Goal: Information Seeking & Learning: Learn about a topic

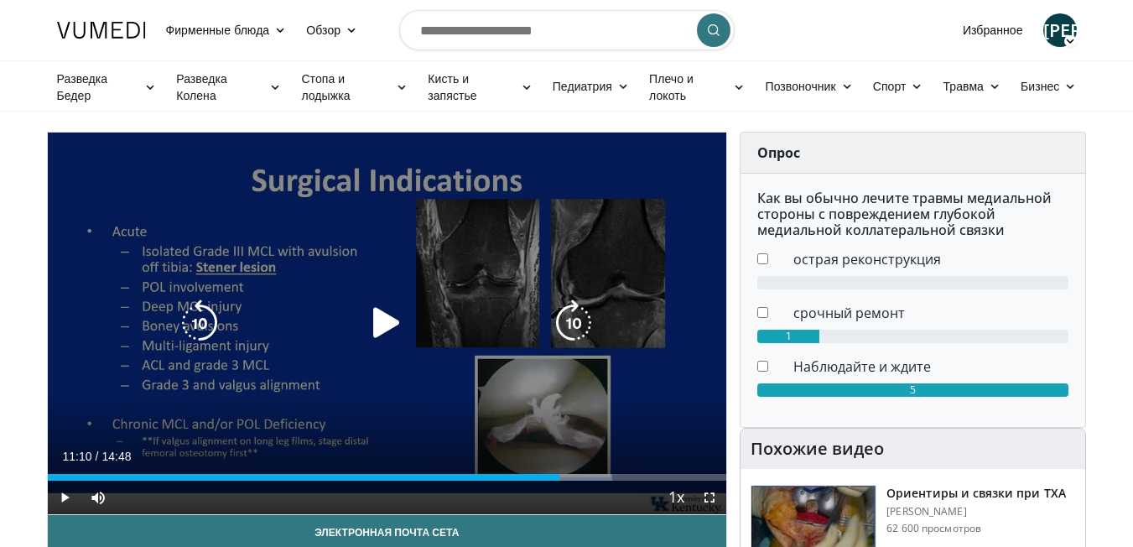
click at [353, 275] on div "10 seconds Tap to unmute" at bounding box center [387, 324] width 679 height 382
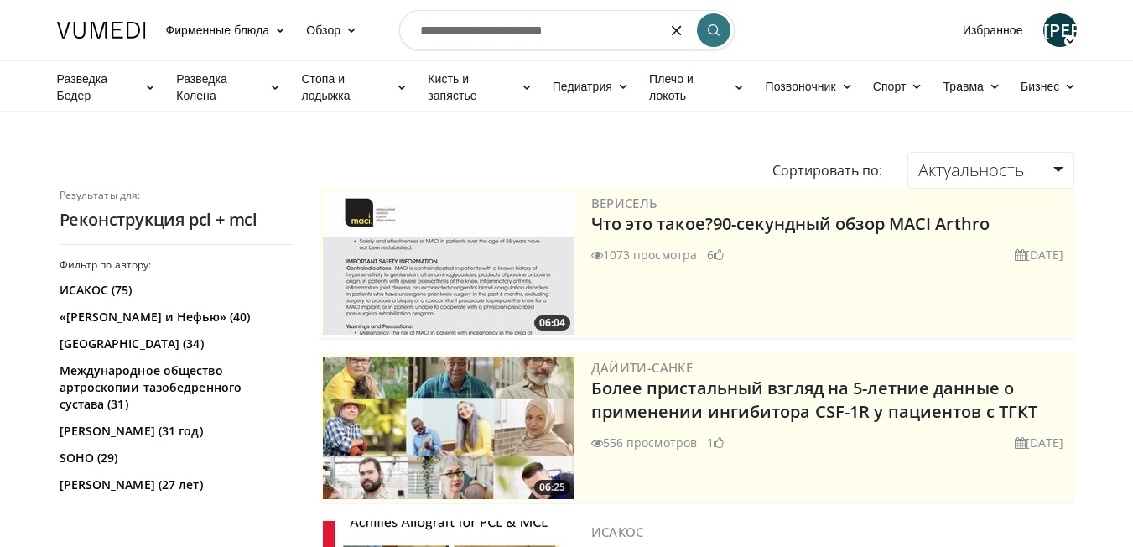
drag, startPoint x: 578, startPoint y: 27, endPoint x: 427, endPoint y: 29, distance: 151.0
click at [427, 29] on input "**********" at bounding box center [566, 30] width 335 height 40
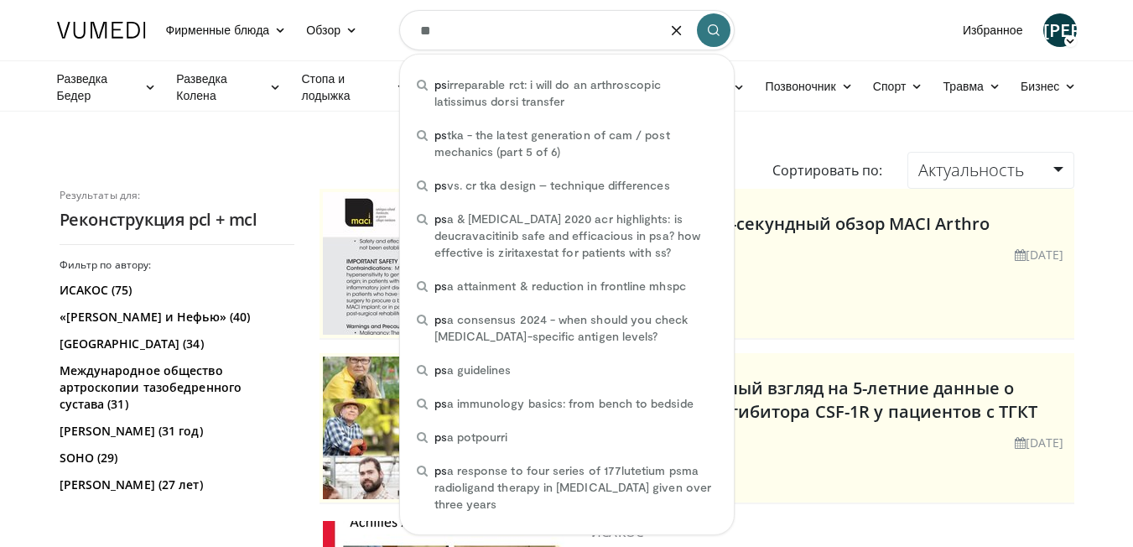
type input "***"
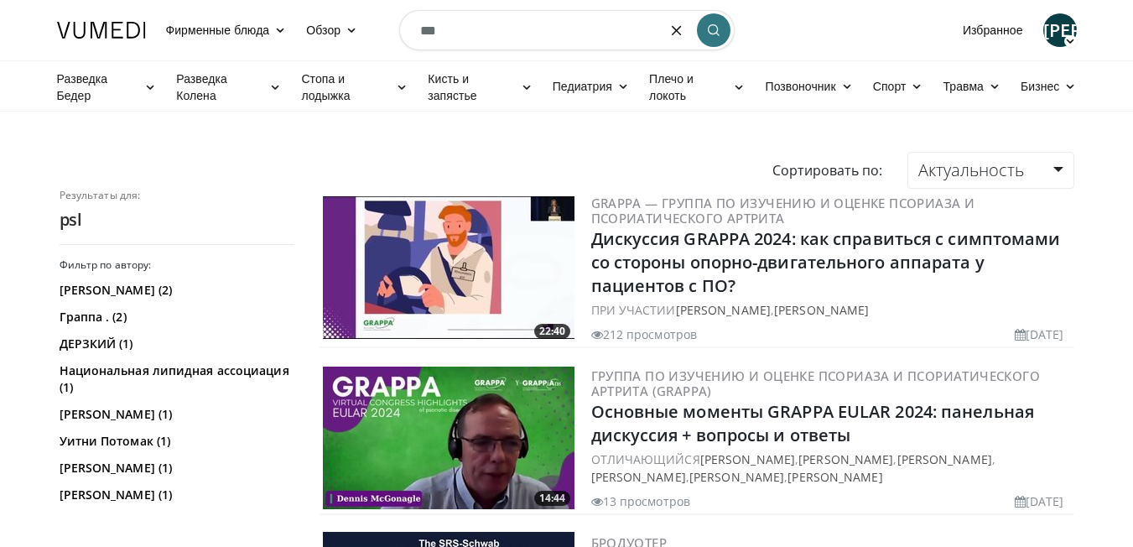
drag, startPoint x: 473, startPoint y: 37, endPoint x: 408, endPoint y: 27, distance: 65.4
click at [408, 27] on input "***" at bounding box center [566, 30] width 335 height 40
type input "*"
type input "**********"
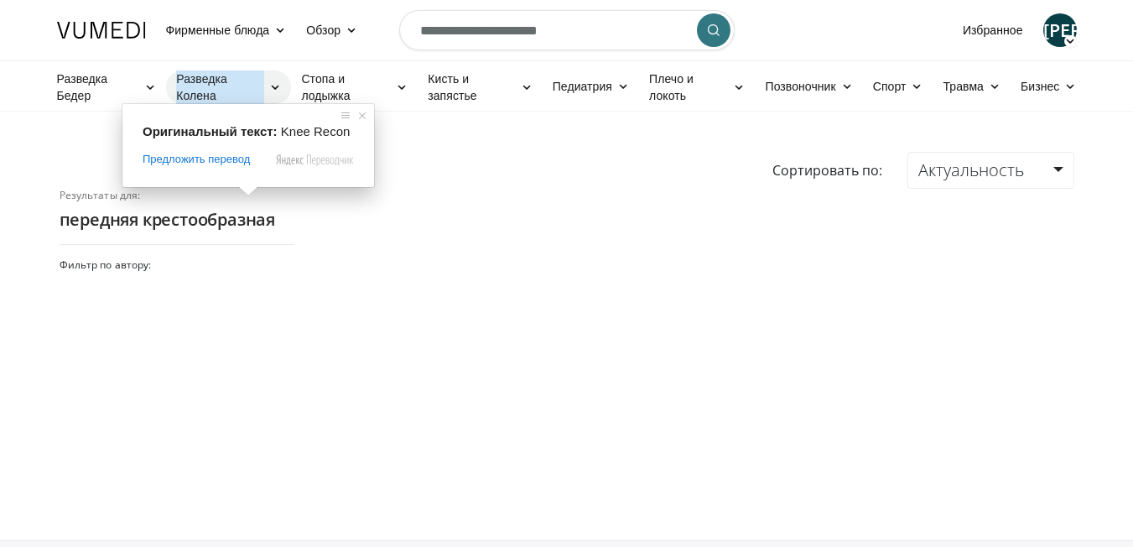
click at [193, 87] on ya-tr-span "Разведка Колена" at bounding box center [220, 87] width 88 height 34
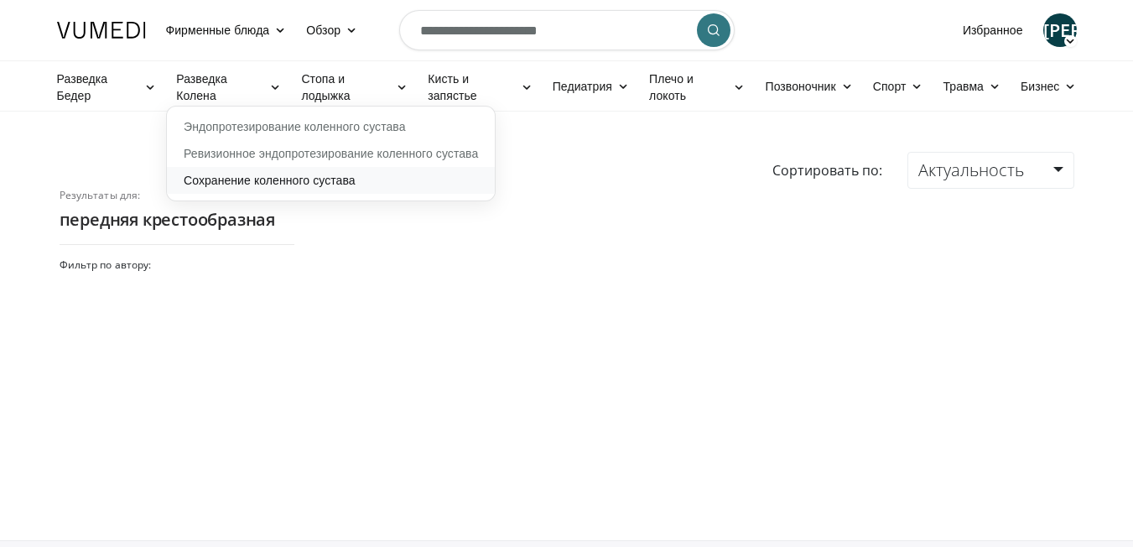
click at [270, 179] on link "Сохранение коленного сустава" at bounding box center [331, 180] width 328 height 27
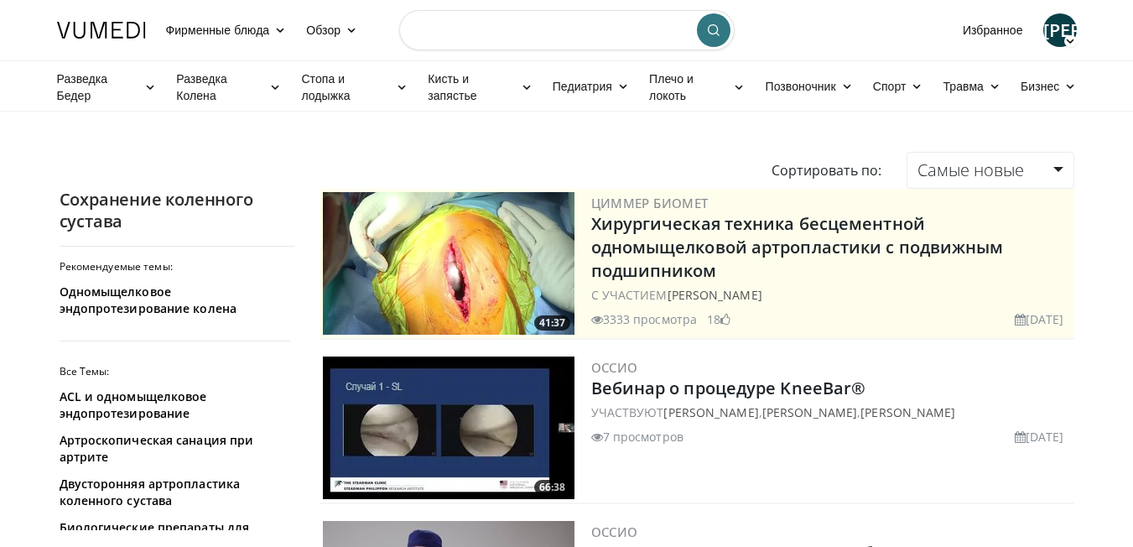
click at [548, 36] on input "Поиск тем, выступлений" at bounding box center [566, 30] width 335 height 40
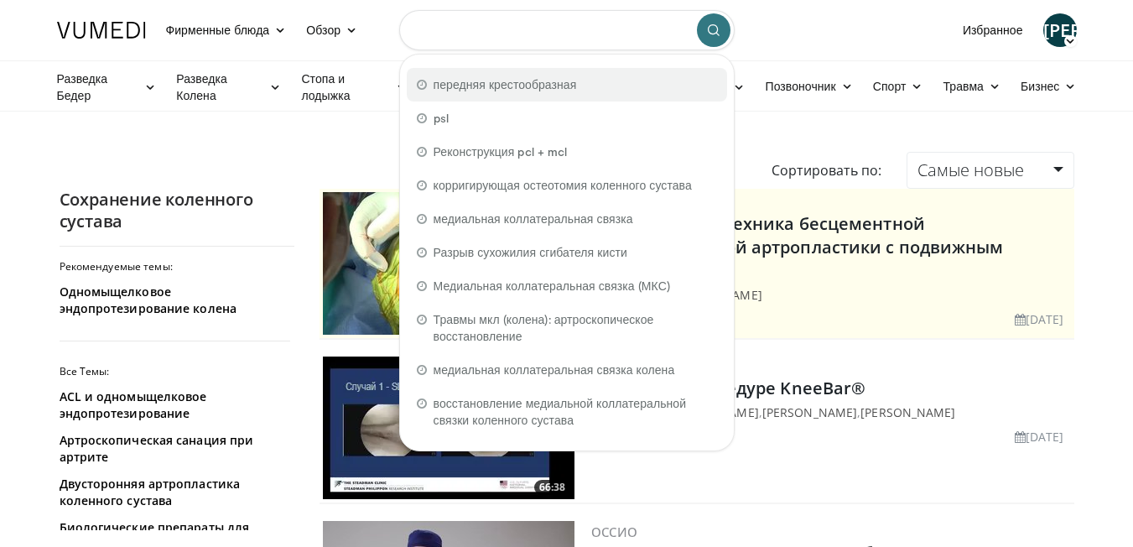
paste input "**********"
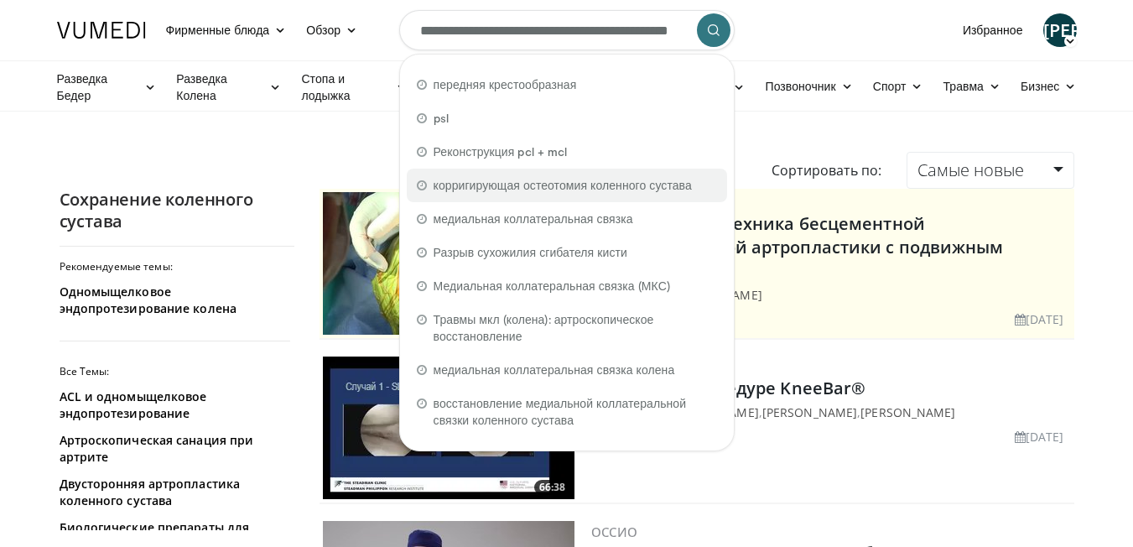
scroll to position [0, 39]
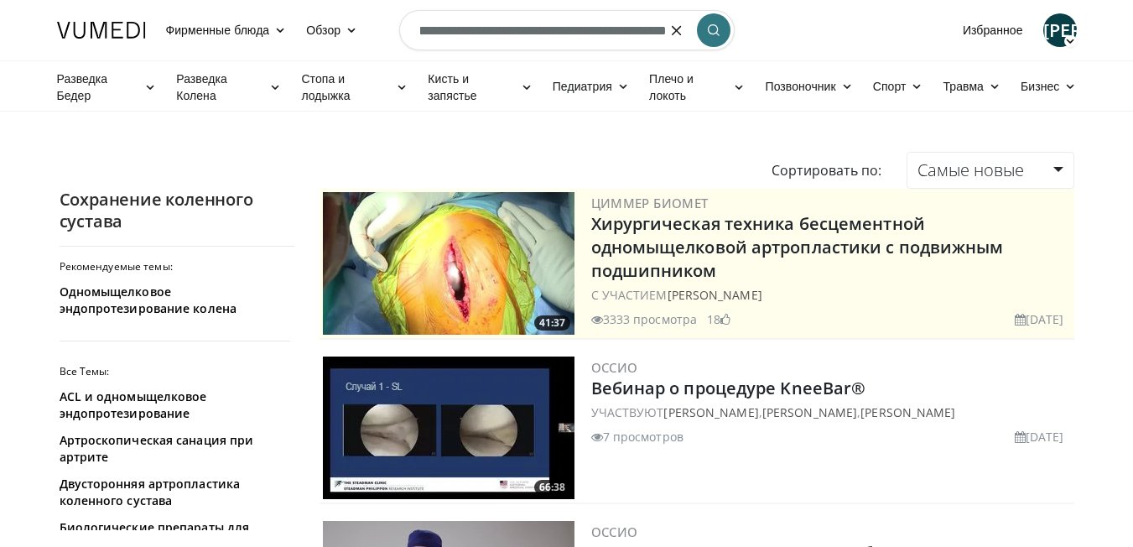
type input "**********"
click at [711, 28] on icon "submit" at bounding box center [713, 29] width 13 height 13
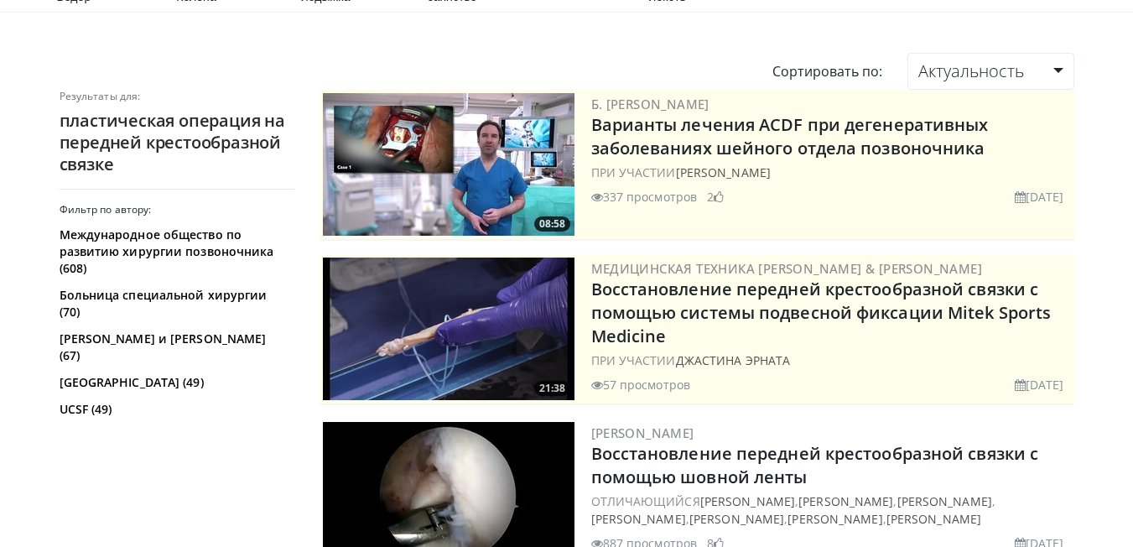
scroll to position [252, 0]
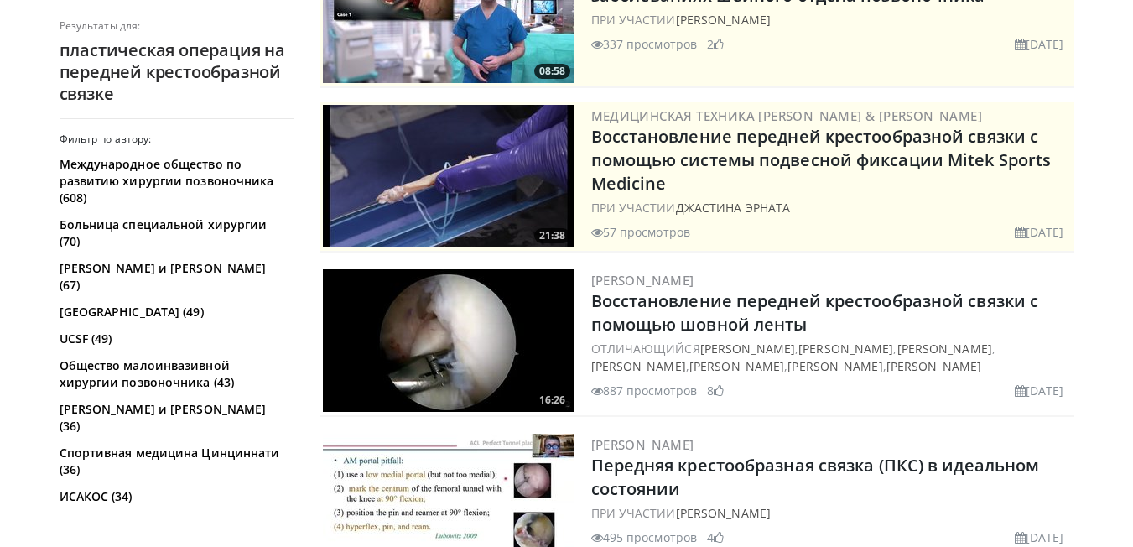
click at [516, 353] on img at bounding box center [449, 340] width 252 height 143
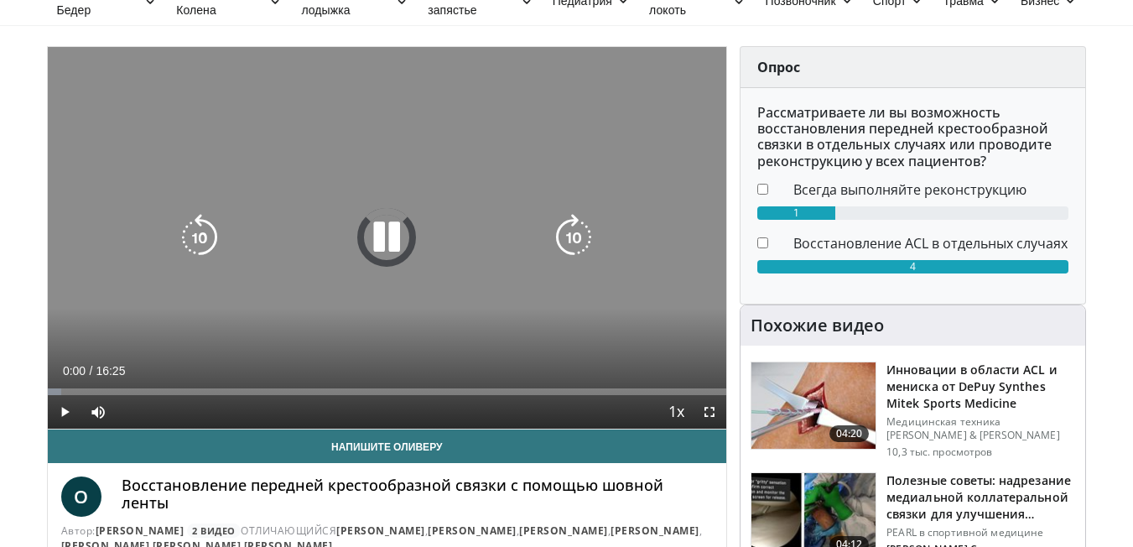
scroll to position [84, 0]
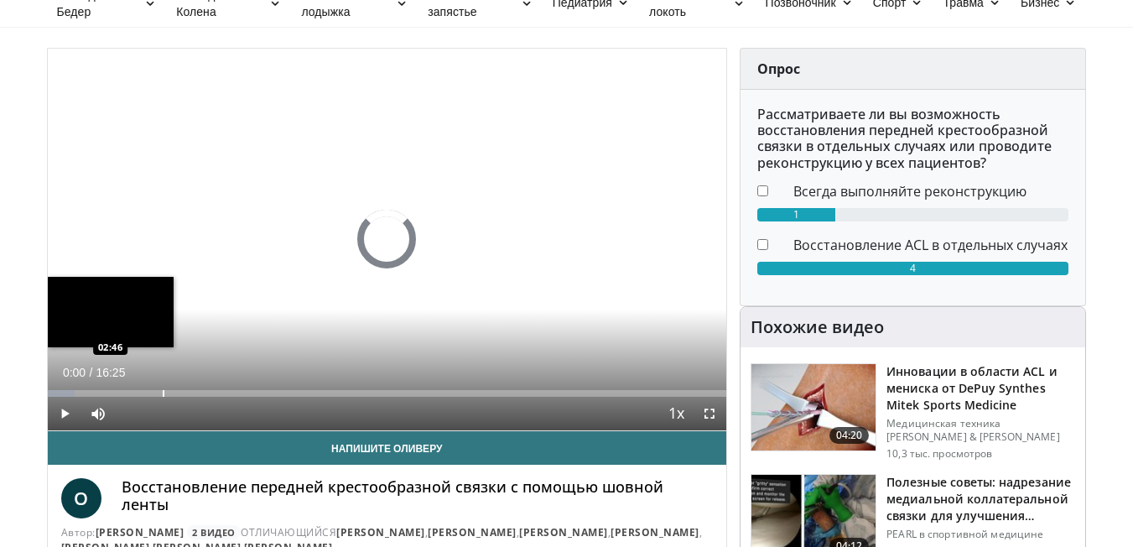
click at [163, 392] on div "Progress Bar" at bounding box center [164, 393] width 2 height 7
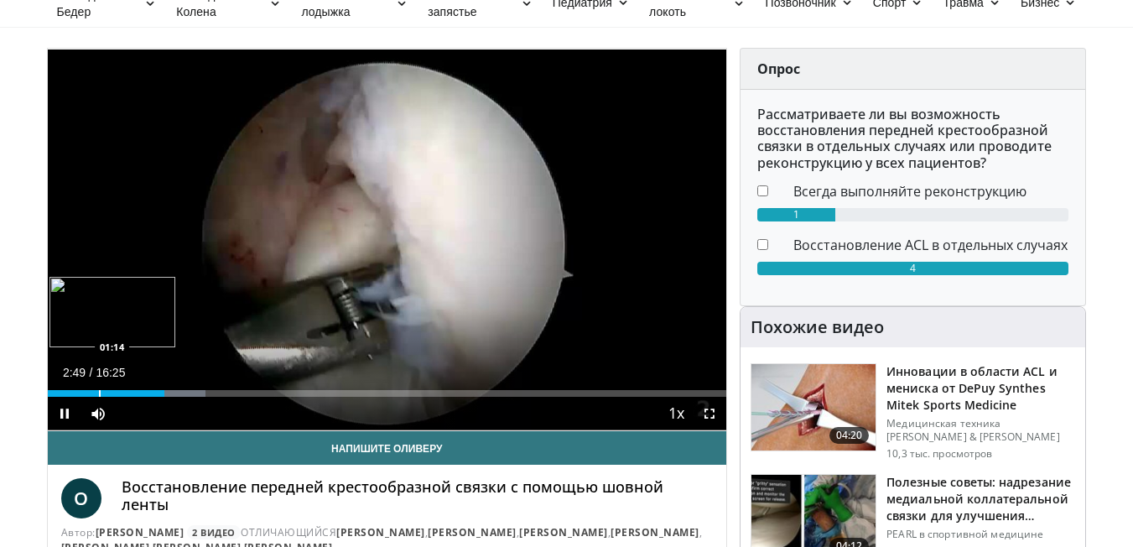
click at [99, 393] on div "Progress Bar" at bounding box center [100, 393] width 2 height 7
click at [73, 390] on div "Progress Bar" at bounding box center [74, 393] width 2 height 7
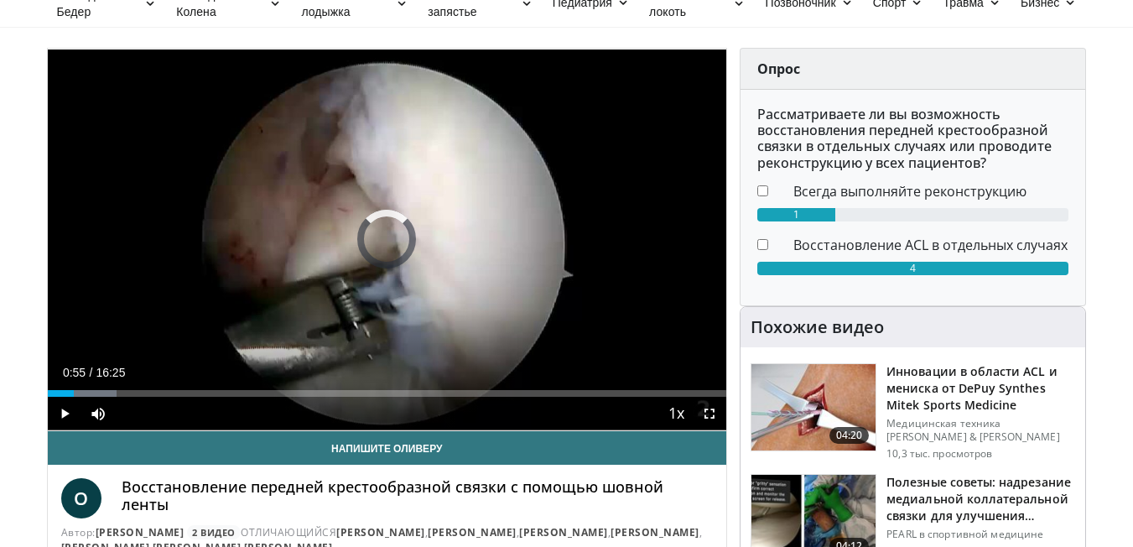
click at [87, 391] on div "Progress Bar" at bounding box center [88, 393] width 2 height 7
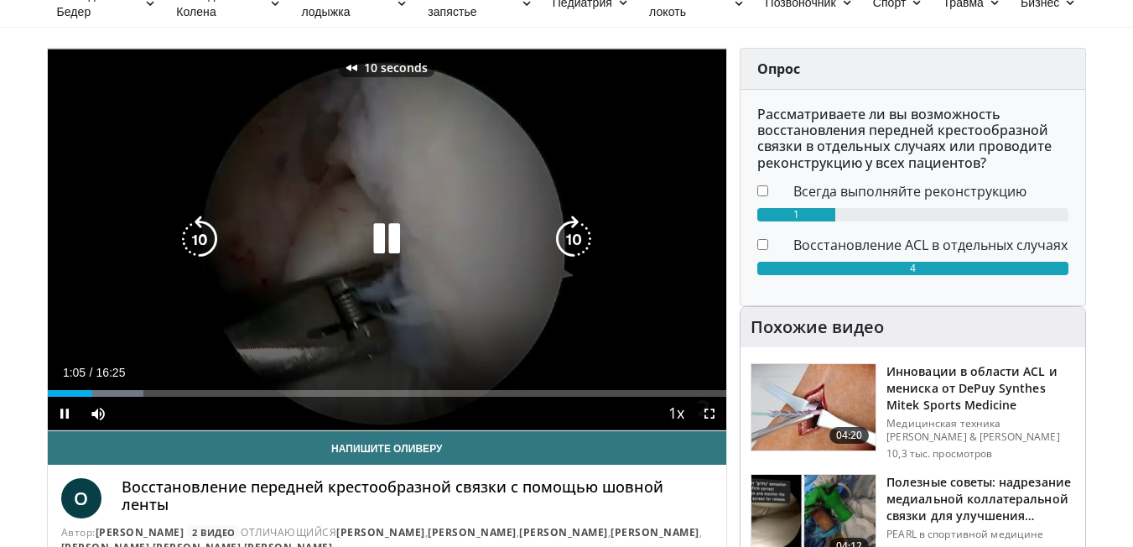
drag, startPoint x: 394, startPoint y: 231, endPoint x: 392, endPoint y: 241, distance: 9.4
click at [394, 231] on icon "Video Player" at bounding box center [386, 239] width 47 height 47
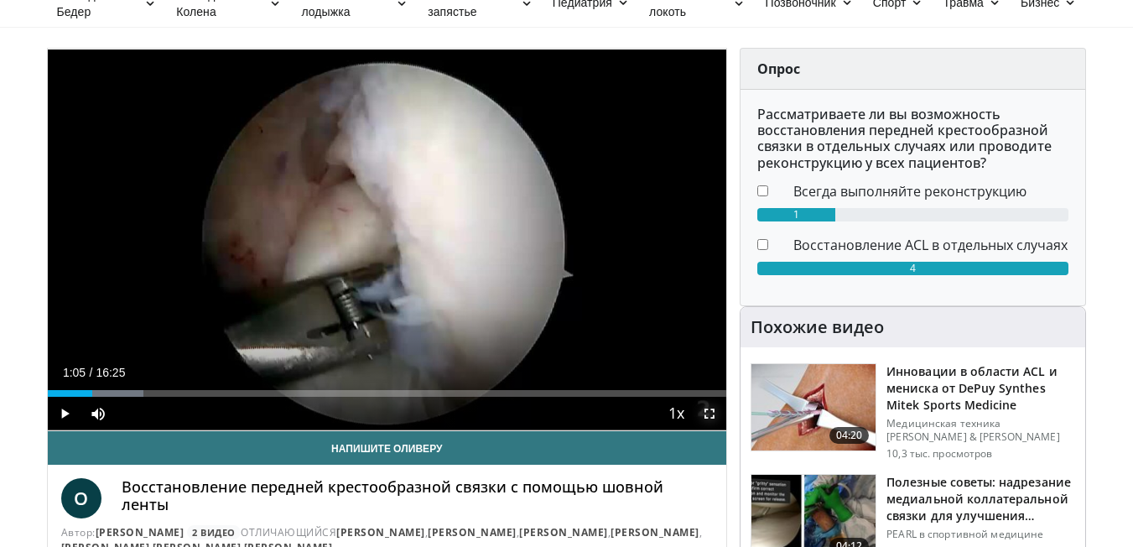
click at [718, 409] on span "Video Player" at bounding box center [710, 414] width 34 height 34
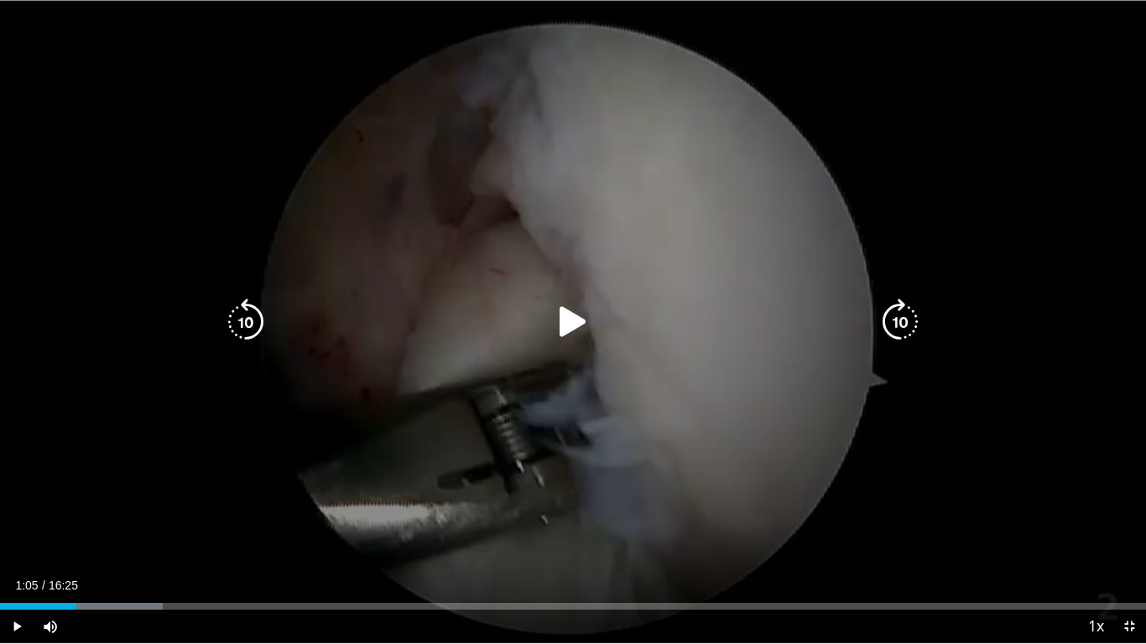
click at [568, 321] on icon "Video Player" at bounding box center [572, 322] width 47 height 47
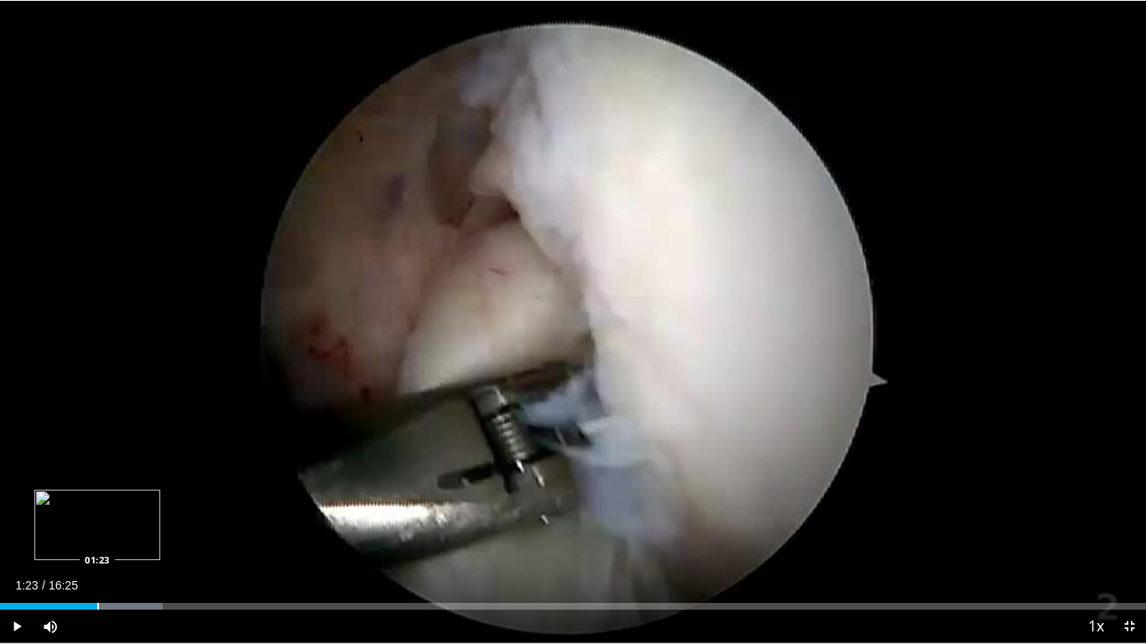
click at [97, 546] on div "Loaded : 14.18% 01:06 01:23" at bounding box center [573, 602] width 1146 height 16
click at [127, 546] on div "Loaded : 16.20% 01:35 01:49" at bounding box center [573, 606] width 1146 height 7
click at [143, 546] on div "Progress Bar" at bounding box center [144, 606] width 2 height 7
click at [164, 546] on div "Loaded : 19.24% 02:04 02:09" at bounding box center [573, 606] width 1146 height 7
click at [179, 546] on div "Progress Bar" at bounding box center [180, 606] width 2 height 7
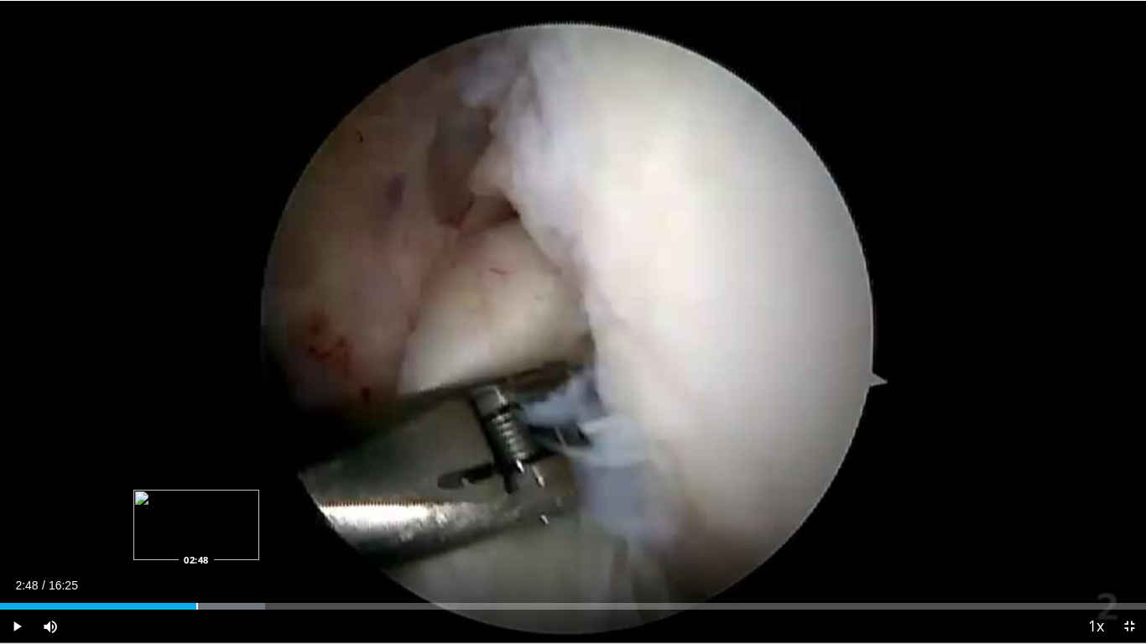
click at [196, 546] on div "Progress Bar" at bounding box center [197, 606] width 2 height 7
click at [218, 546] on div "Progress Bar" at bounding box center [218, 606] width 2 height 7
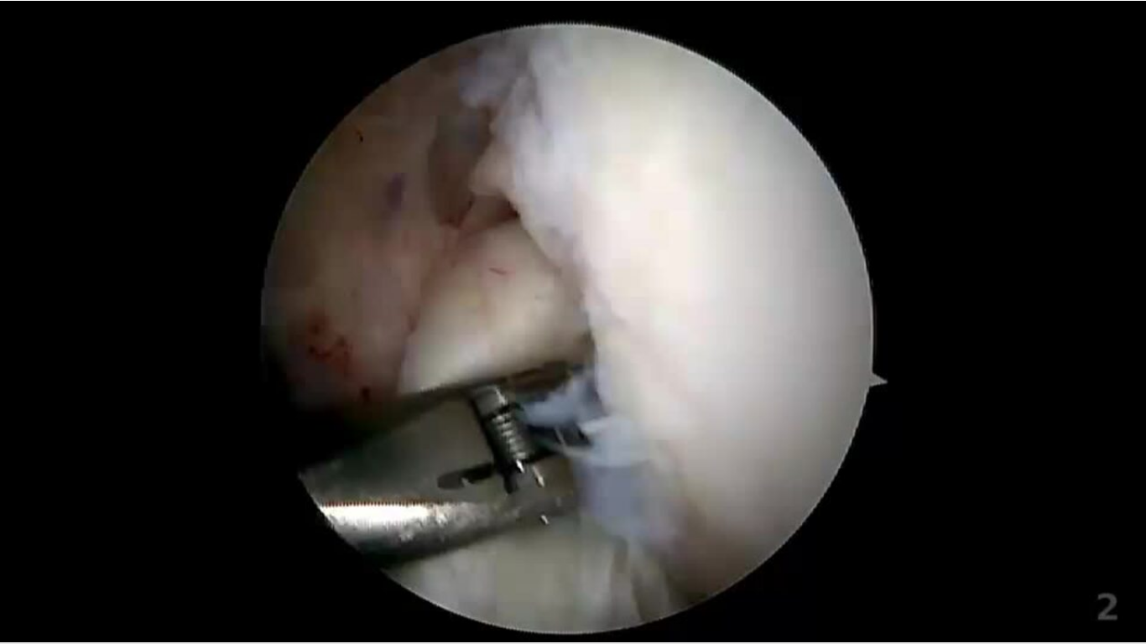
click at [237, 546] on div "10 seconds Tap to unmute" at bounding box center [573, 321] width 1146 height 643
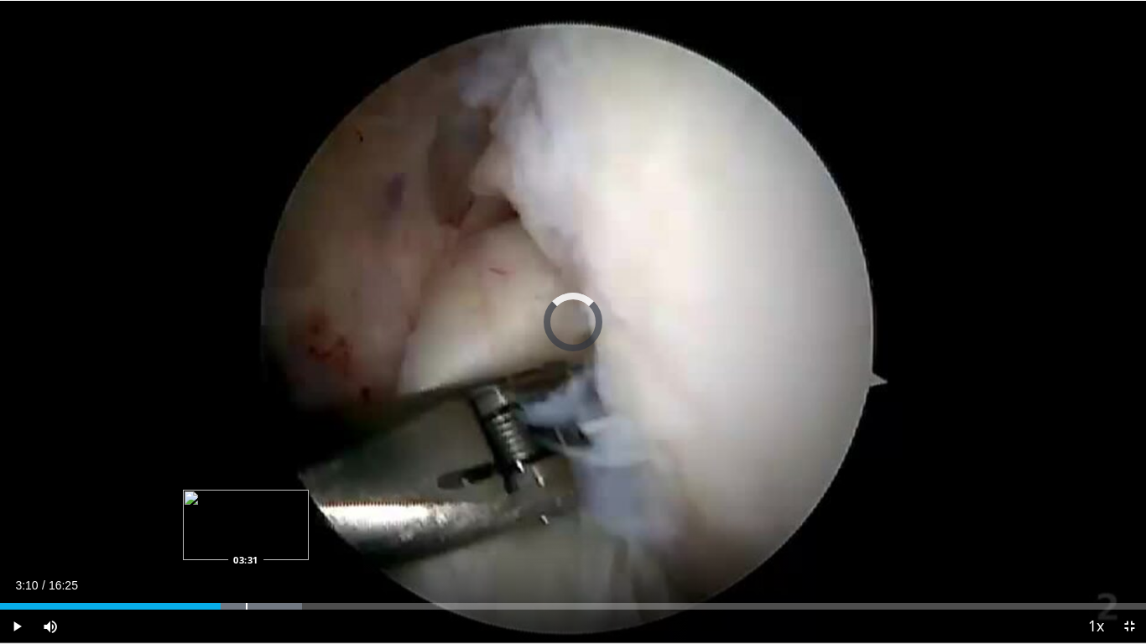
click at [246, 546] on div "Progress Bar" at bounding box center [247, 606] width 2 height 7
click at [268, 546] on div "Loaded : 28.36% 03:50 03:50" at bounding box center [573, 602] width 1146 height 16
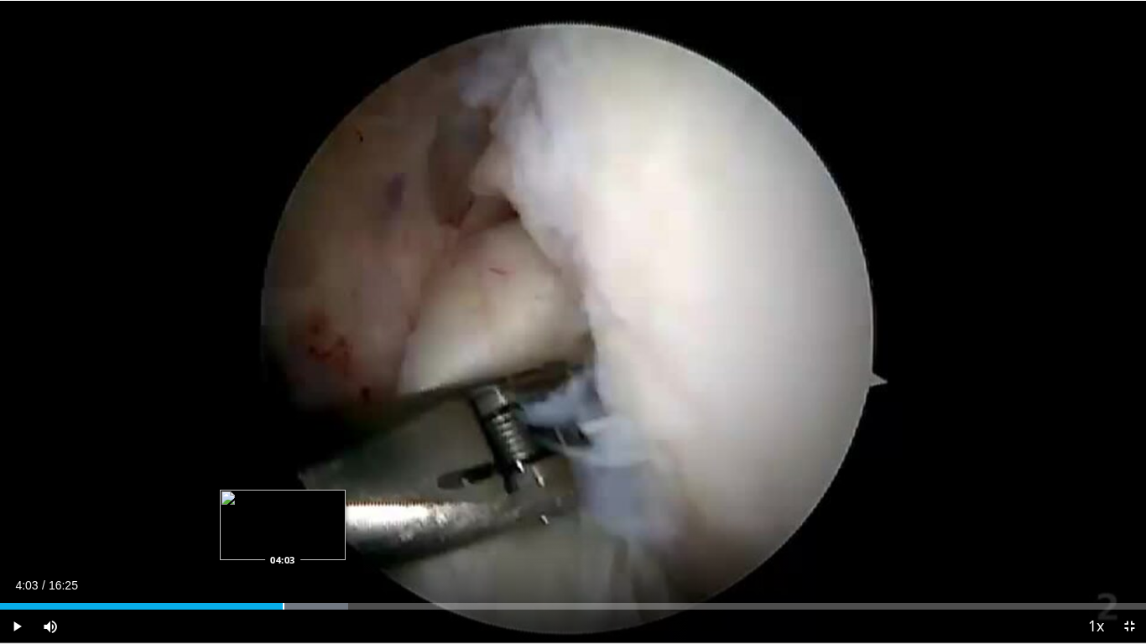
drag, startPoint x: 283, startPoint y: 602, endPoint x: 301, endPoint y: 602, distance: 18.5
click at [287, 546] on div "Loaded : 30.38% 03:50 04:03" at bounding box center [573, 602] width 1146 height 16
click at [307, 546] on div "Loaded : 31.39% 04:24 04:24" at bounding box center [573, 602] width 1146 height 16
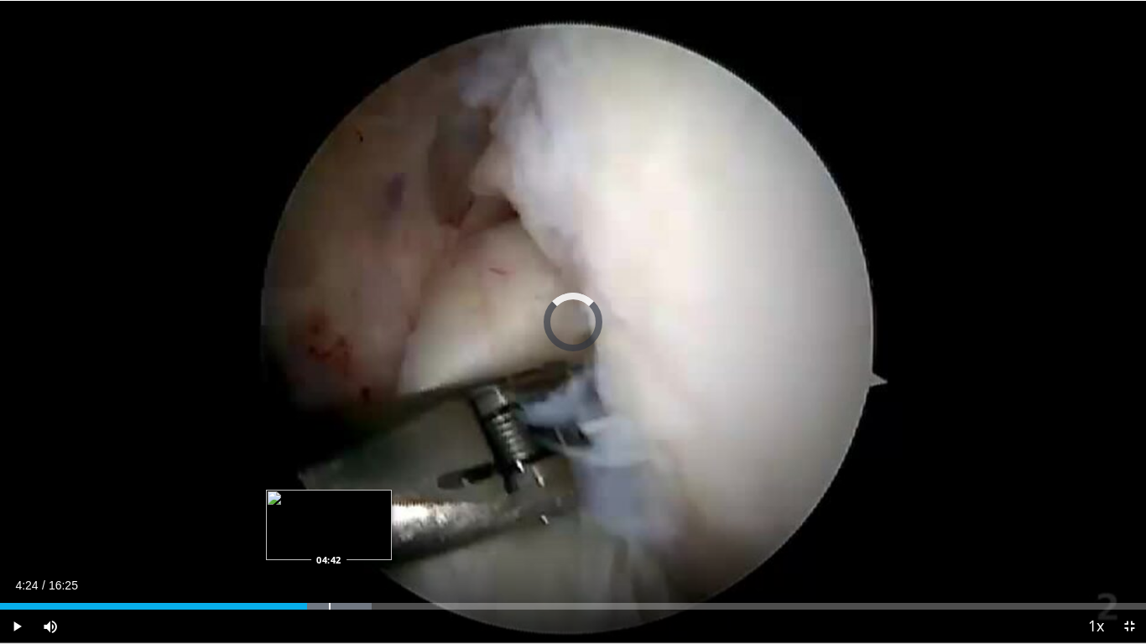
click at [329, 546] on div "Loaded : 32.41% 04:24 04:42" at bounding box center [573, 602] width 1146 height 16
click at [372, 546] on div "Loaded : 35.44% 04:42 05:19" at bounding box center [573, 606] width 1146 height 7
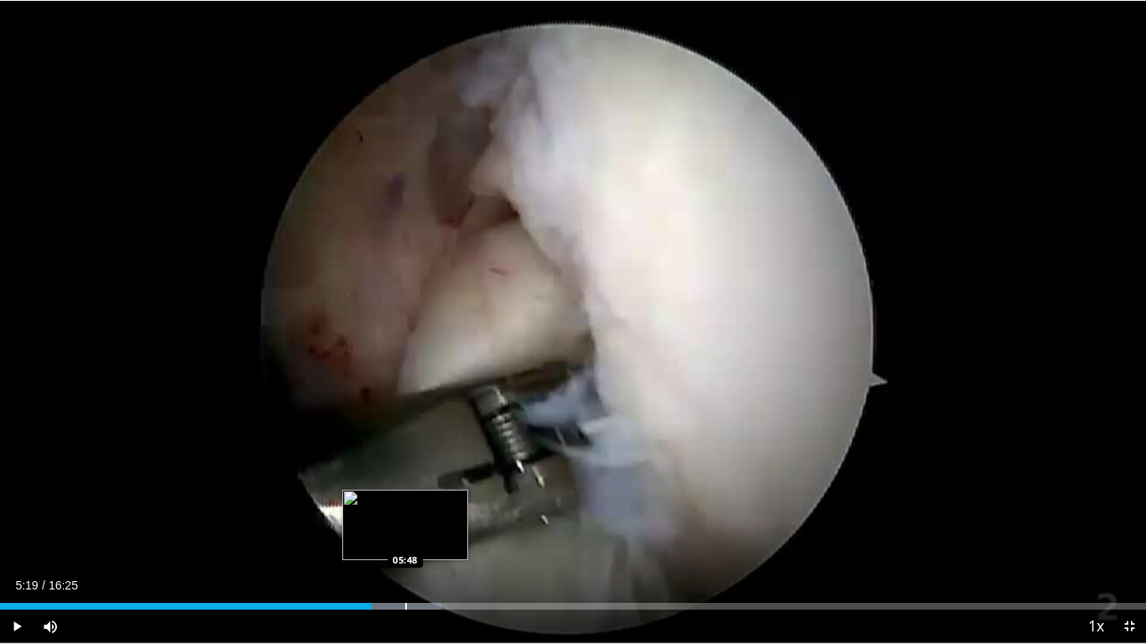
click at [405, 546] on div "Progress Bar" at bounding box center [406, 606] width 2 height 7
click at [427, 546] on div "Loaded : 39.56% 05:48 06:05" at bounding box center [573, 602] width 1146 height 16
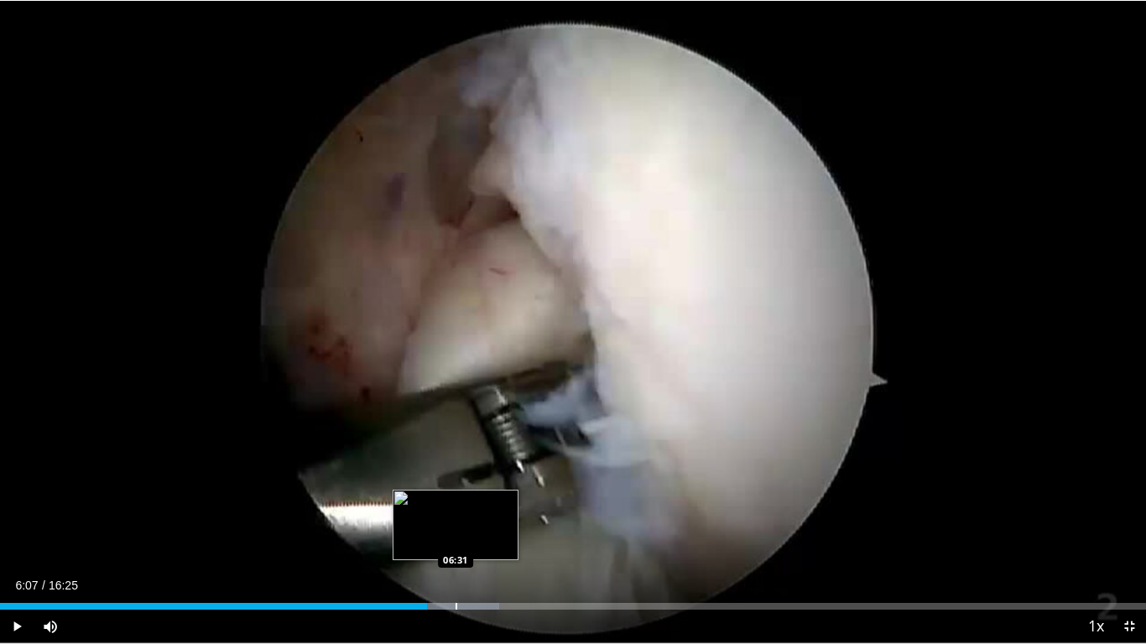
click at [457, 546] on div "Loaded : 43.55% 06:07 06:31" at bounding box center [573, 602] width 1146 height 16
click at [488, 546] on div "Progress Bar" at bounding box center [489, 606] width 2 height 7
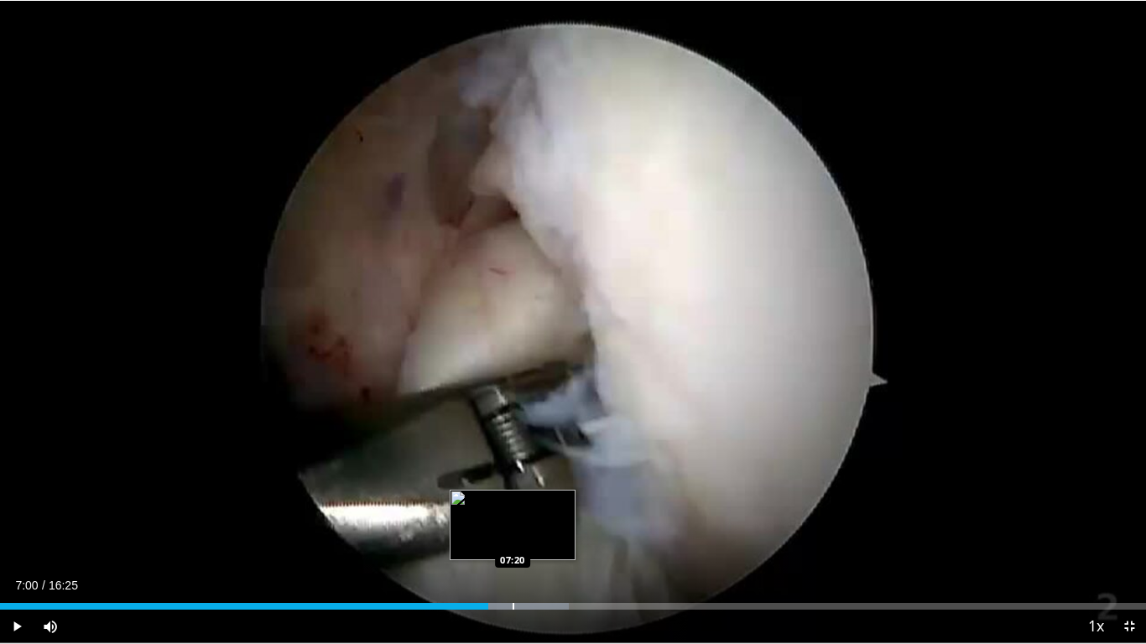
click at [512, 546] on div "Progress Bar" at bounding box center [513, 606] width 2 height 7
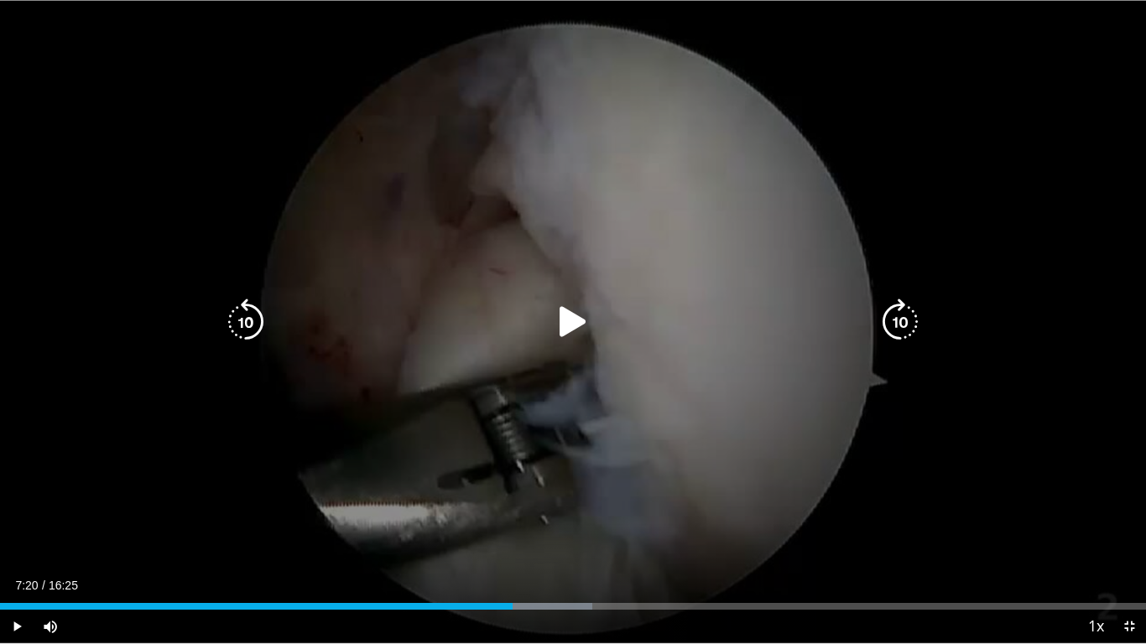
drag, startPoint x: 503, startPoint y: 538, endPoint x: 510, endPoint y: 547, distance: 11.4
click at [504, 537] on div "10 seconds Tap to unmute" at bounding box center [573, 321] width 1146 height 643
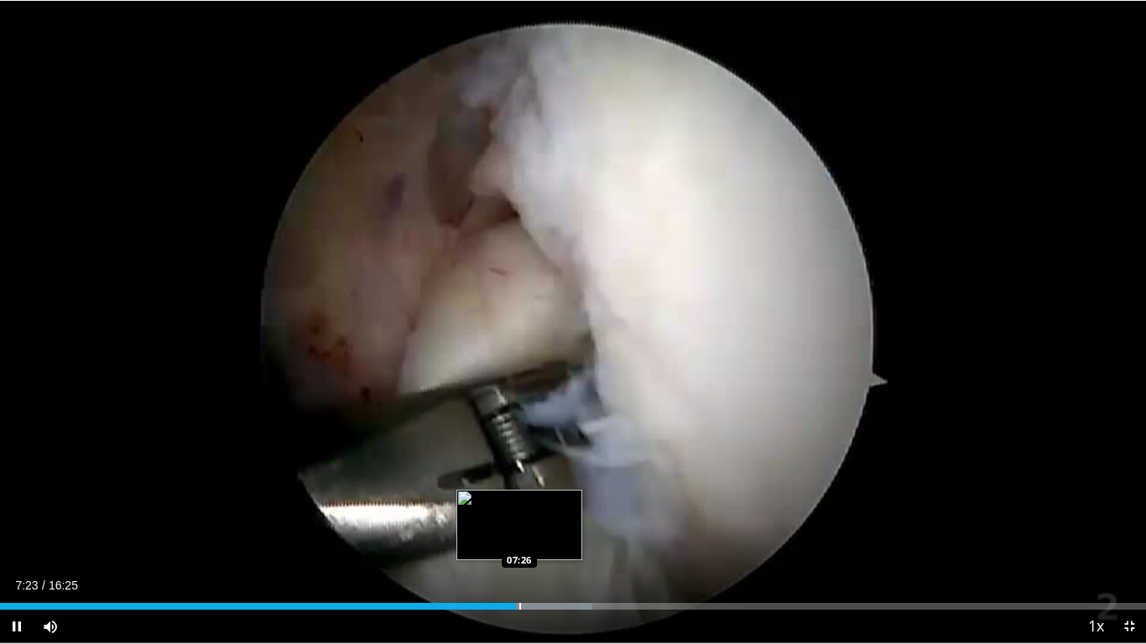
click at [519, 546] on div "Progress Bar" at bounding box center [520, 606] width 2 height 7
click at [538, 546] on div "Progress Bar" at bounding box center [539, 606] width 2 height 7
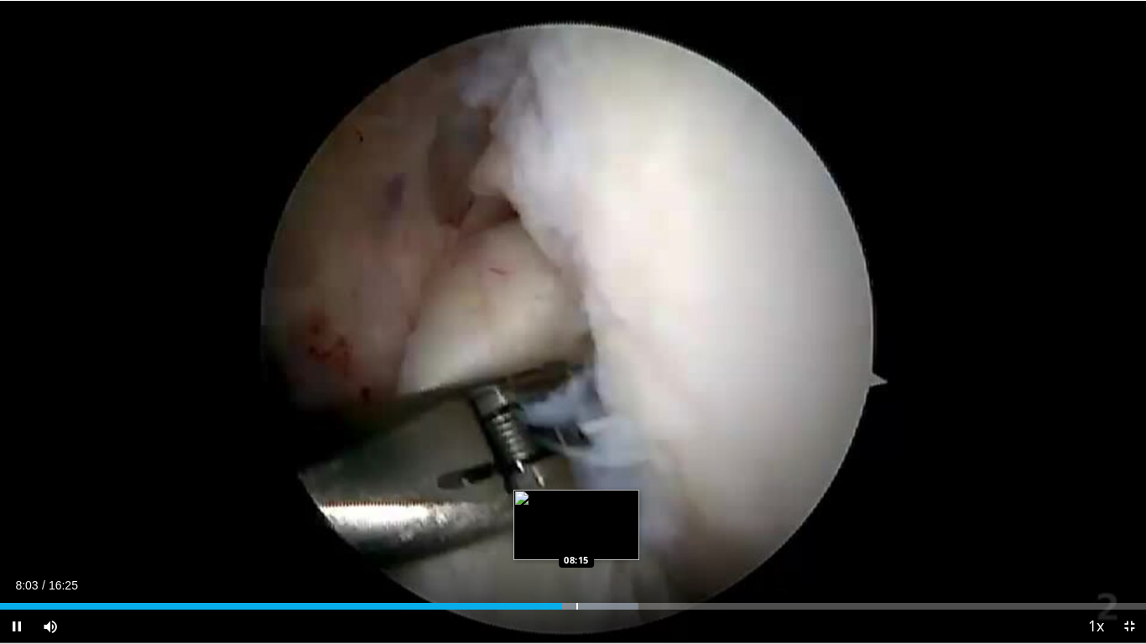
click at [576, 546] on div "Progress Bar" at bounding box center [577, 606] width 2 height 7
click at [594, 546] on div "Progress Bar" at bounding box center [594, 606] width 2 height 7
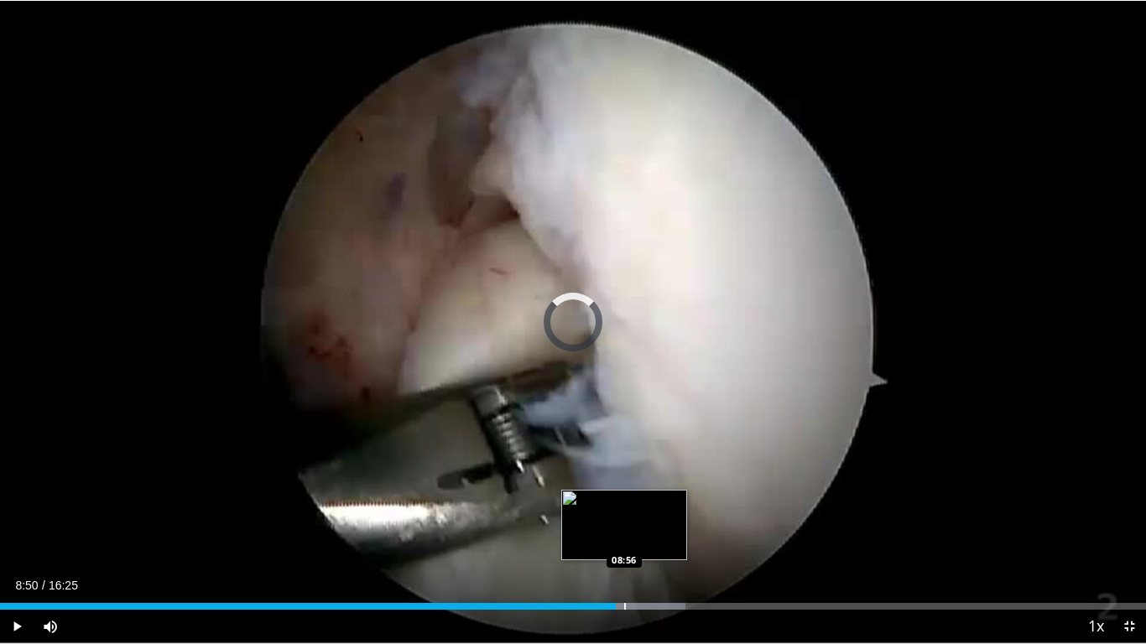
click at [624, 546] on div "Progress Bar" at bounding box center [625, 606] width 2 height 7
click at [648, 546] on div "Progress Bar" at bounding box center [649, 606] width 2 height 7
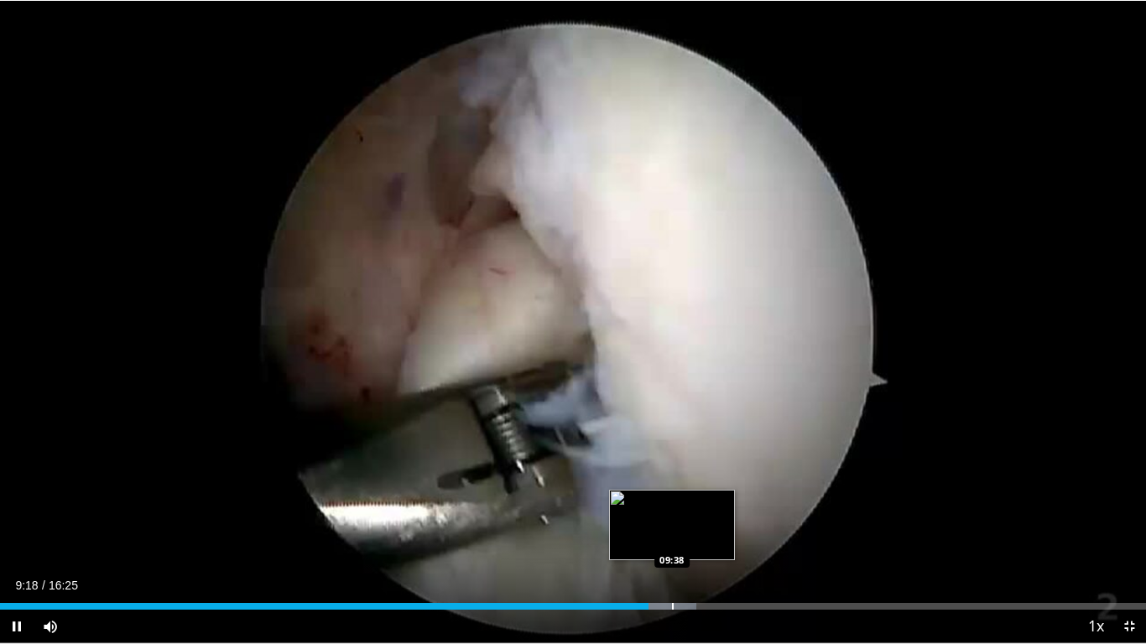
click at [673, 546] on div "Progress Bar" at bounding box center [656, 606] width 81 height 7
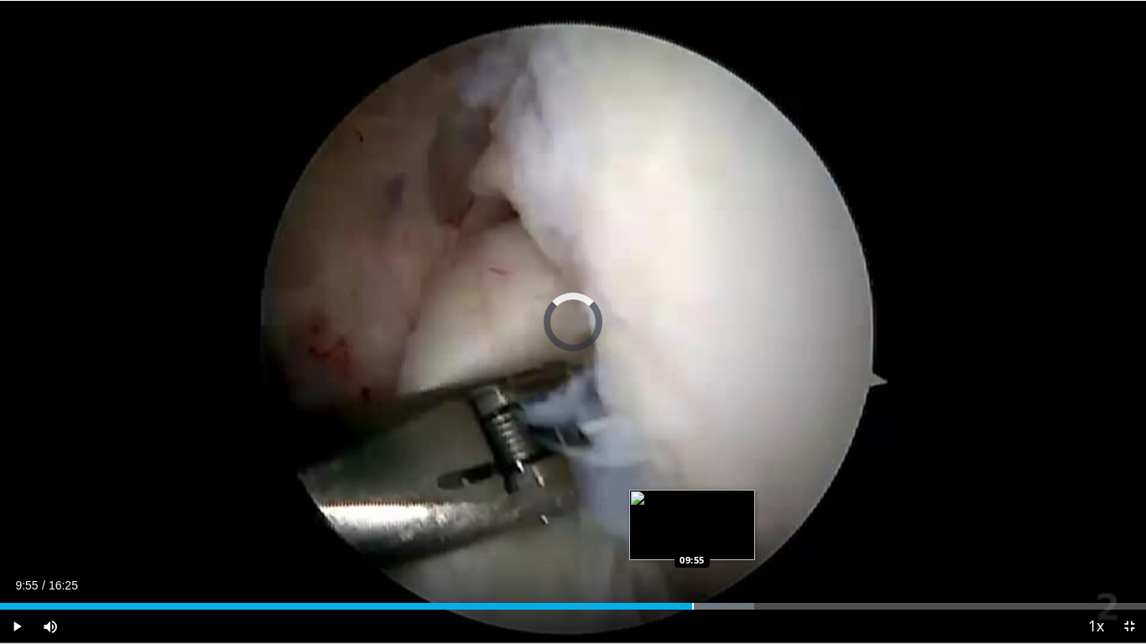
click at [692, 546] on div "Progress Bar" at bounding box center [693, 606] width 2 height 7
click at [701, 546] on div "Progress Bar" at bounding box center [702, 606] width 2 height 7
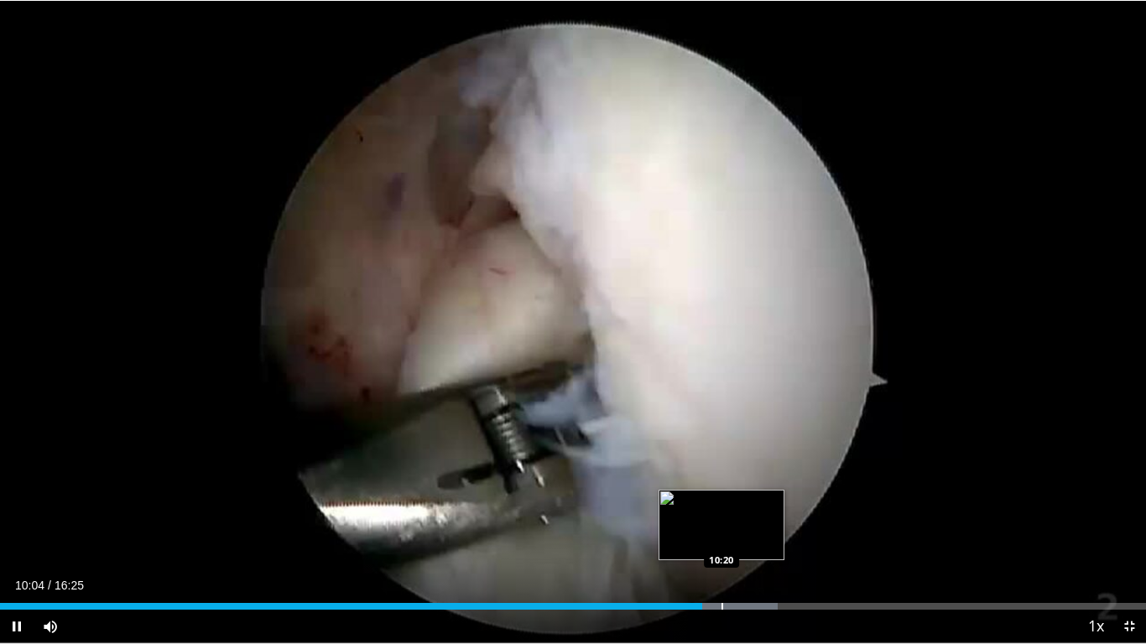
click at [722, 546] on div "Progress Bar" at bounding box center [722, 606] width 2 height 7
click at [762, 546] on div "Progress Bar" at bounding box center [763, 606] width 2 height 7
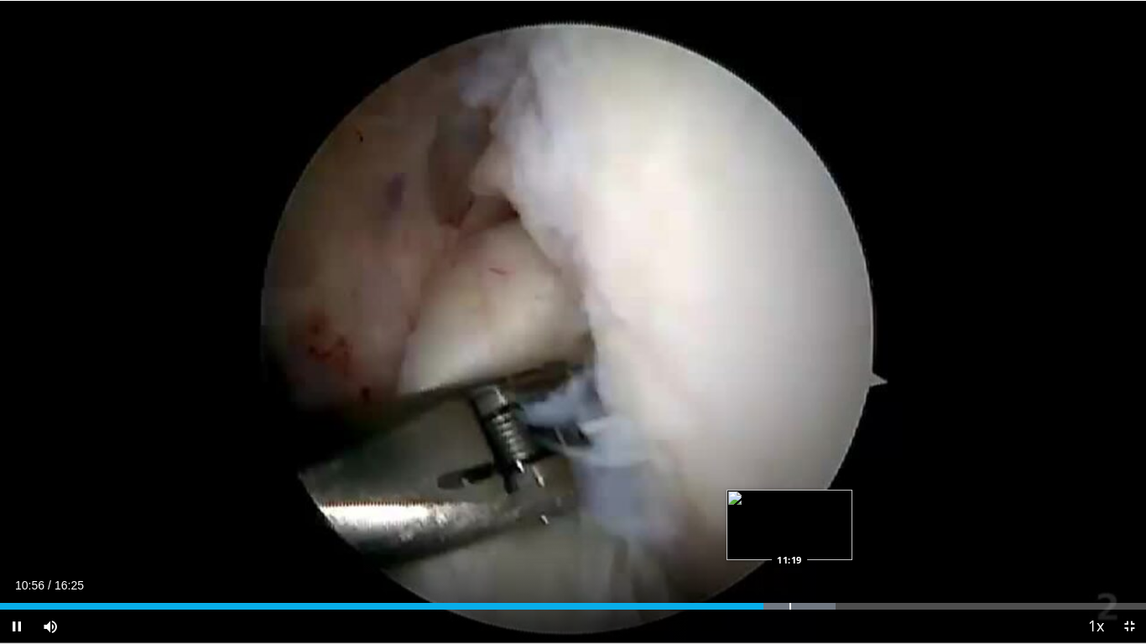
click at [790, 546] on div "Progress Bar" at bounding box center [790, 606] width 2 height 7
click at [814, 546] on div "Progress Bar" at bounding box center [815, 606] width 2 height 7
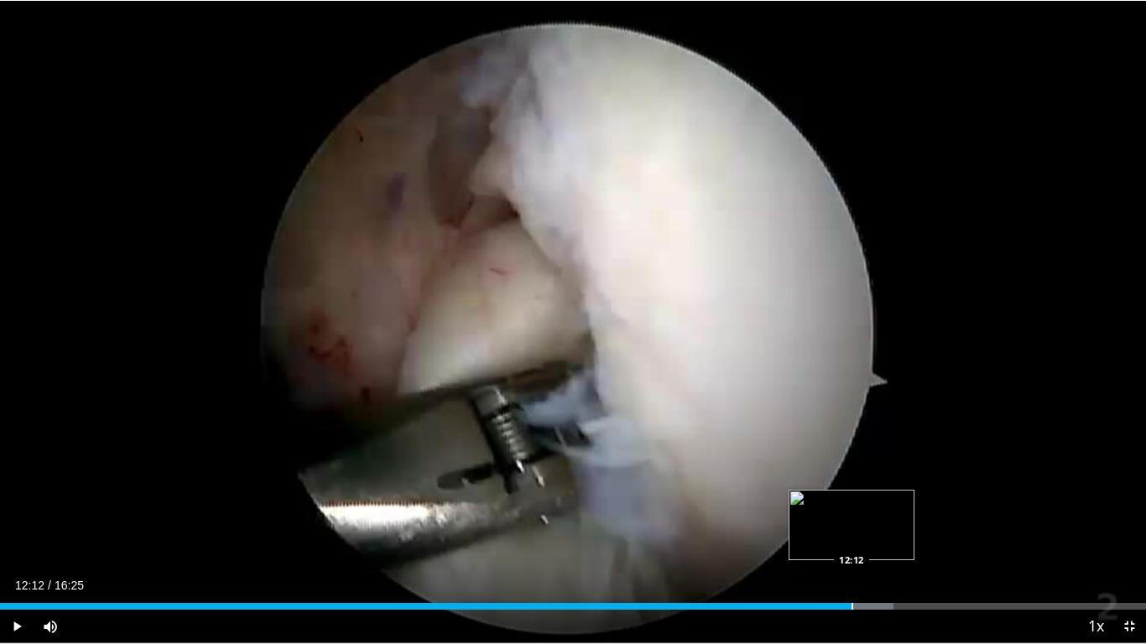
click at [851, 546] on div "Progress Bar" at bounding box center [852, 606] width 2 height 7
click at [904, 546] on div "Progress Bar" at bounding box center [905, 606] width 2 height 7
click at [923, 546] on div "Progress Bar" at bounding box center [923, 606] width 2 height 7
click at [955, 546] on div "Progress Bar" at bounding box center [955, 606] width 2 height 7
click at [988, 546] on div "Progress Bar" at bounding box center [989, 606] width 2 height 7
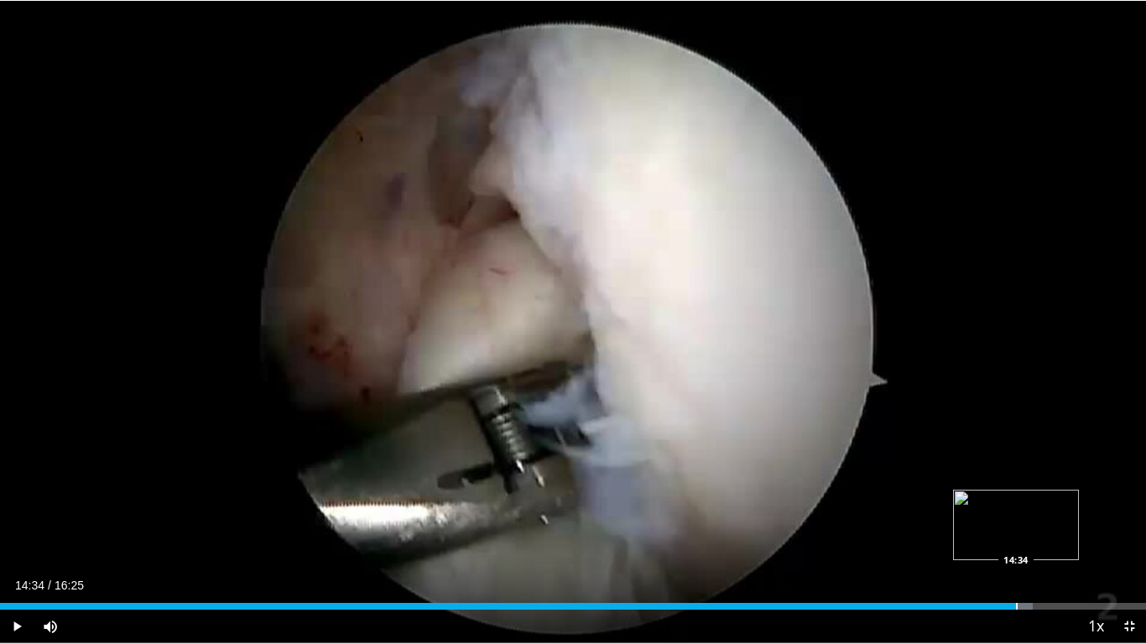
click at [1016, 546] on div "Progress Bar" at bounding box center [1017, 606] width 2 height 7
click at [1050, 546] on div "Loaded : 92.16% 14:35 15:02" at bounding box center [573, 602] width 1146 height 16
click at [1125, 546] on span "Video Player" at bounding box center [1129, 627] width 34 height 34
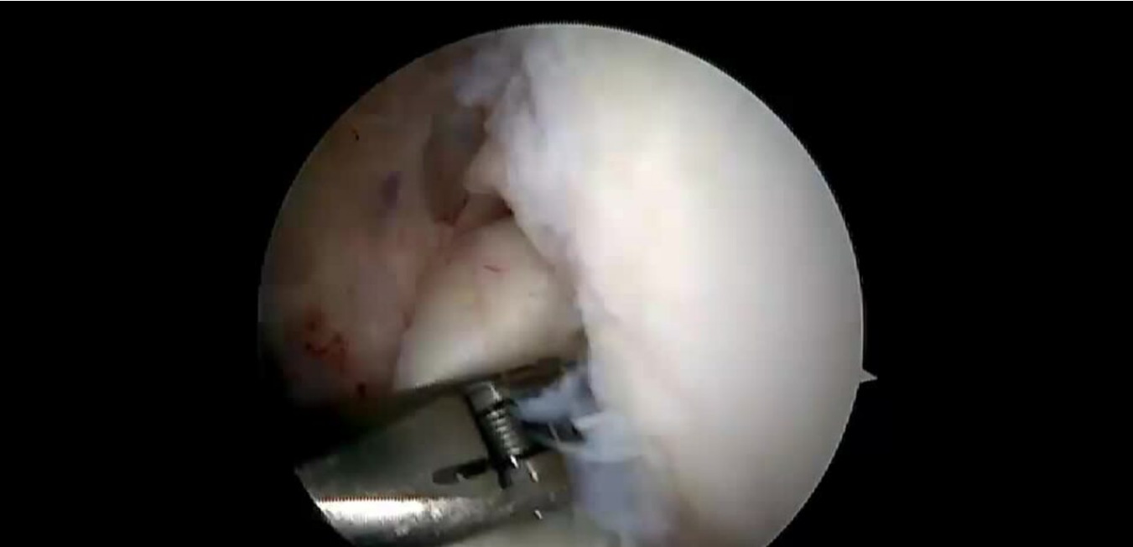
scroll to position [503, 0]
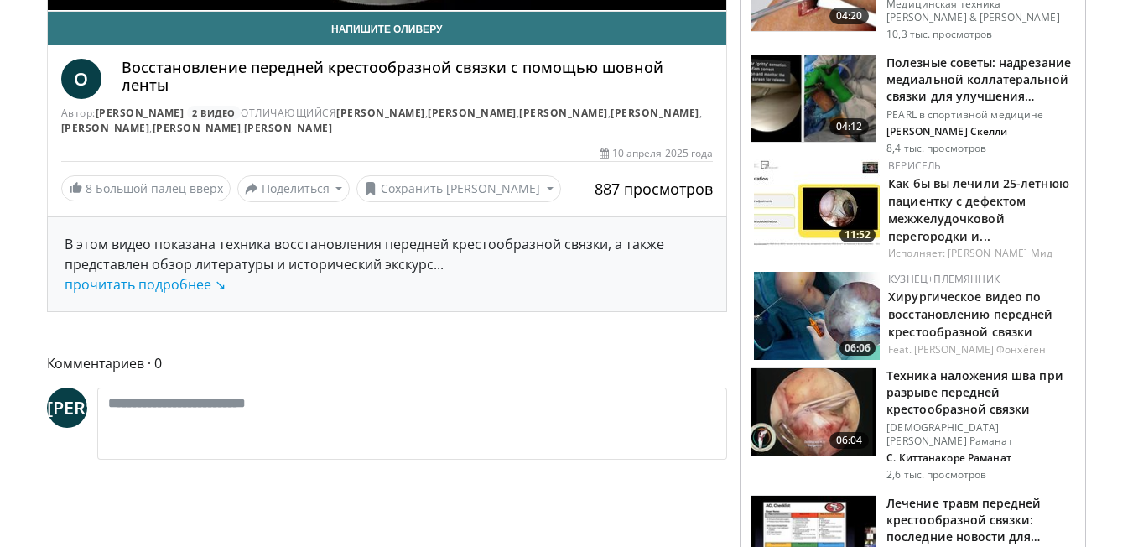
click at [822, 302] on img at bounding box center [817, 316] width 126 height 88
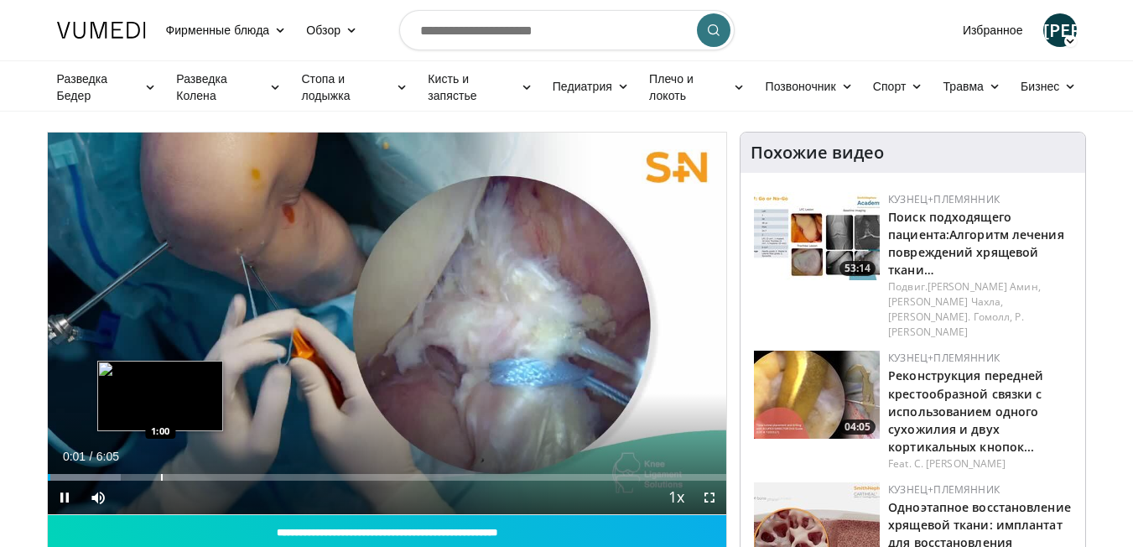
click at [161, 478] on div "Progress Bar" at bounding box center [162, 477] width 2 height 7
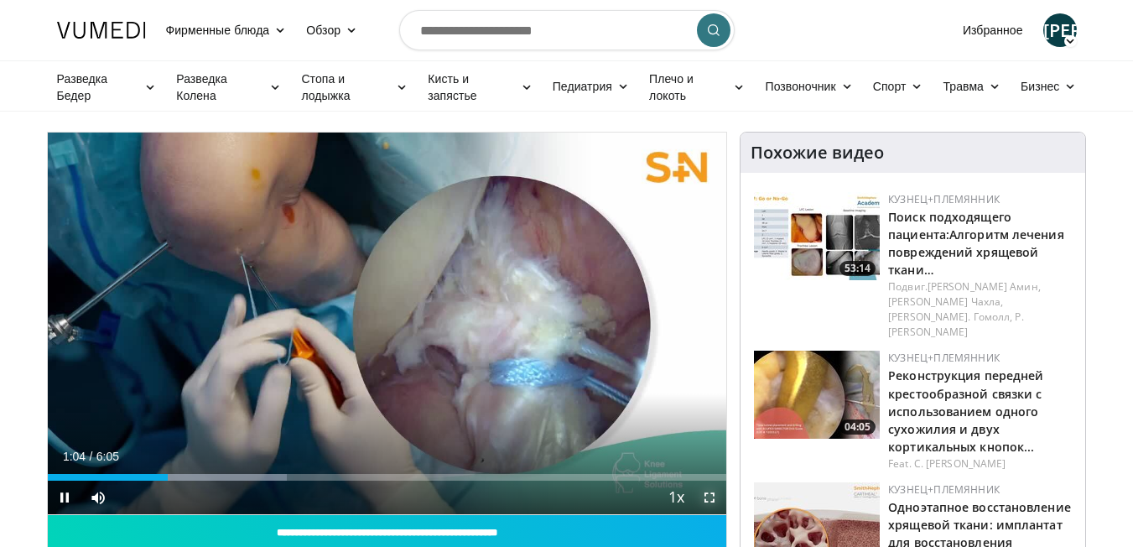
drag, startPoint x: 710, startPoint y: 493, endPoint x: 713, endPoint y: 561, distance: 68.0
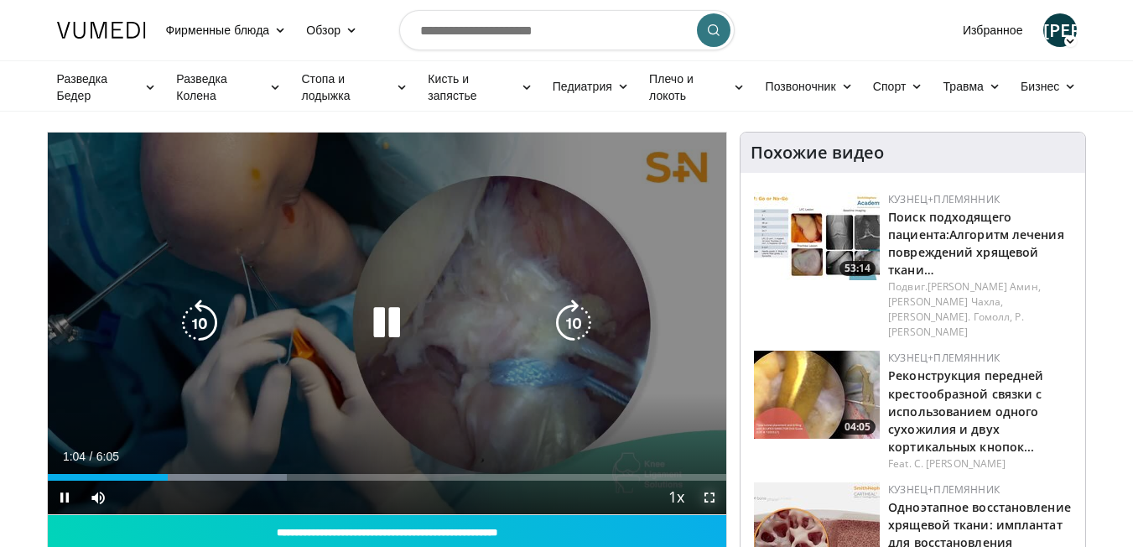
click at [711, 494] on span "Video Player" at bounding box center [710, 498] width 34 height 34
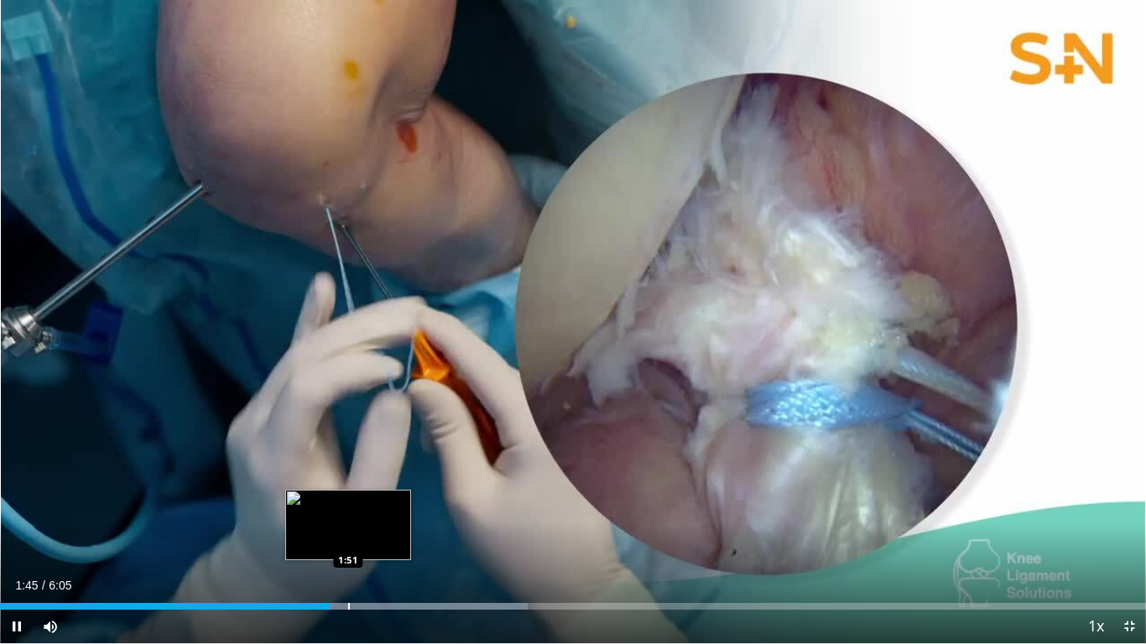
click at [348, 546] on div "Progress Bar" at bounding box center [349, 606] width 2 height 7
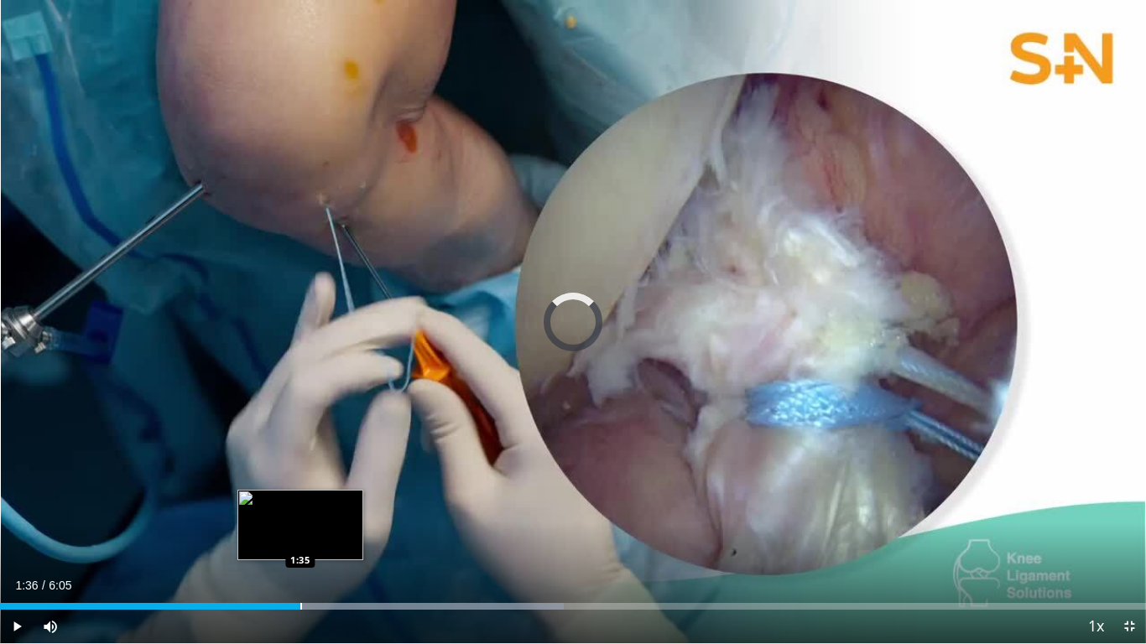
click at [300, 546] on div "Loaded : 49.21% 1:36 1:35" at bounding box center [573, 606] width 1146 height 7
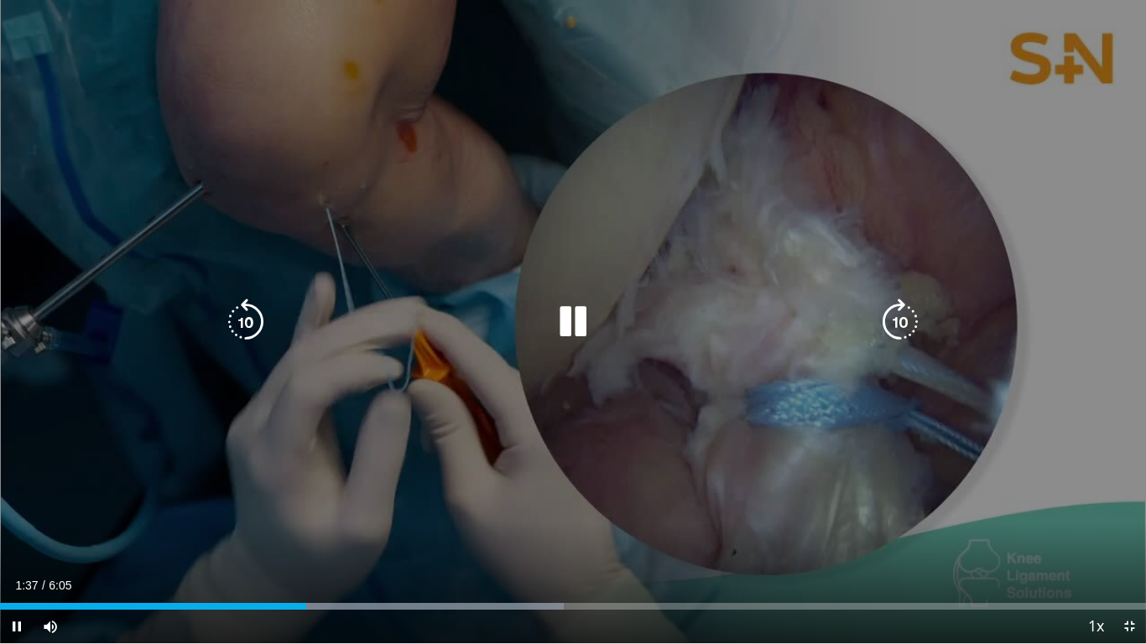
click at [263, 546] on div "10 seconds Tap to unmute" at bounding box center [573, 321] width 1146 height 643
click at [375, 486] on div "10 seconds Tap to unmute" at bounding box center [573, 321] width 1146 height 643
drag, startPoint x: 597, startPoint y: 489, endPoint x: 621, endPoint y: 498, distance: 25.2
click at [597, 489] on div "10 seconds Tap to unmute" at bounding box center [573, 321] width 1146 height 643
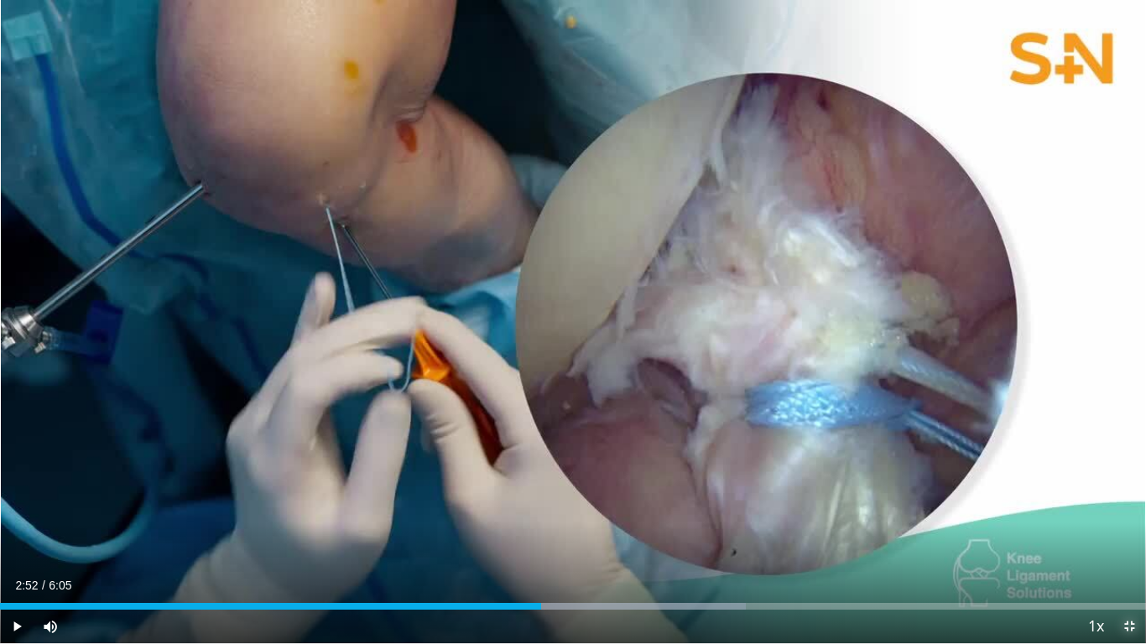
click at [1131, 546] on span "Video Player" at bounding box center [1129, 627] width 34 height 34
